Goal: Find contact information: Find contact information

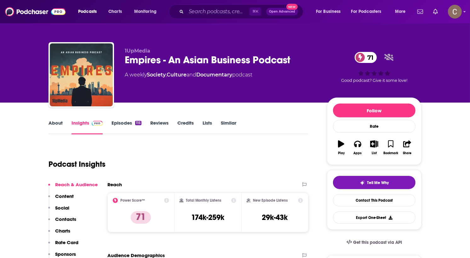
click at [139, 49] on span "1UpMedia" at bounding box center [138, 51] width 26 height 6
copy p "1UpMedia"
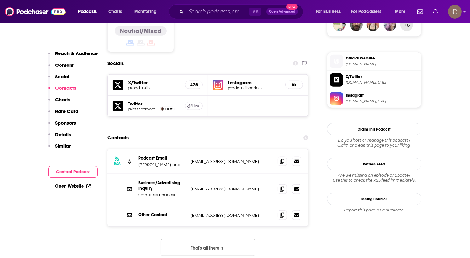
scroll to position [535, 0]
drag, startPoint x: 206, startPoint y: 175, endPoint x: 256, endPoint y: 175, distance: 49.5
click at [256, 213] on p "stories@oddtrails.com" at bounding box center [232, 215] width 82 height 5
copy p "oddtrails.com"
